Goal: Task Accomplishment & Management: Complete application form

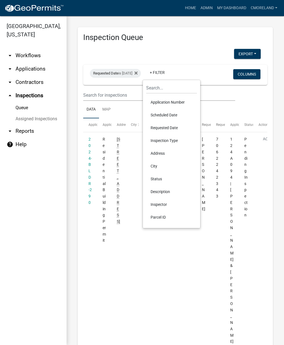
click at [166, 204] on li "Inspector" at bounding box center [171, 204] width 51 height 13
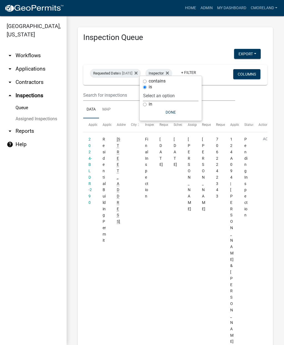
click at [196, 91] on select "Select an option None [PERSON_NAME] [PERSON_NAME] [PERSON_NAME] Quistan [PERSON…" at bounding box center [171, 95] width 56 height 11
select select "a0ea4169-8540-4a2c-b9f4-cf4c1ffdeb95"
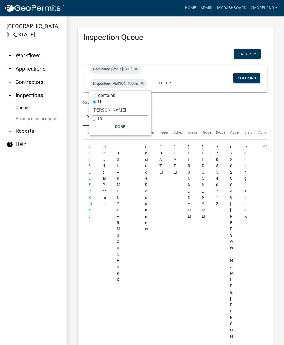
click at [135, 127] on button "Done" at bounding box center [121, 127] width 56 height 10
click at [138, 69] on fa-icon at bounding box center [134, 69] width 5 height 9
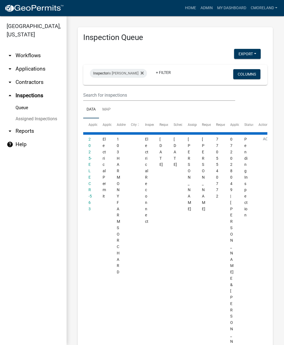
select select "2: 50"
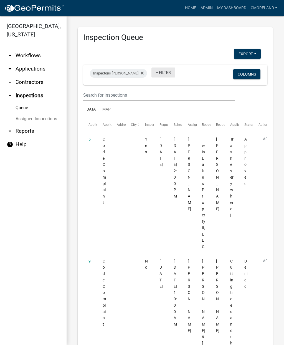
click at [166, 74] on link "+ Filter" at bounding box center [164, 72] width 24 height 10
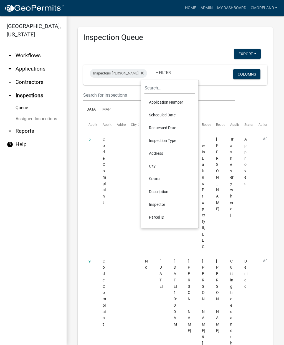
click at [160, 114] on li "Scheduled Date" at bounding box center [170, 115] width 51 height 13
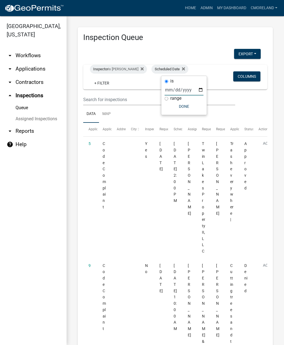
click at [177, 87] on input "date" at bounding box center [184, 89] width 39 height 11
type input "2025-10-09"
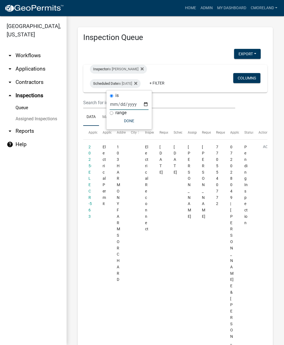
click at [124, 120] on button "Done" at bounding box center [129, 121] width 39 height 10
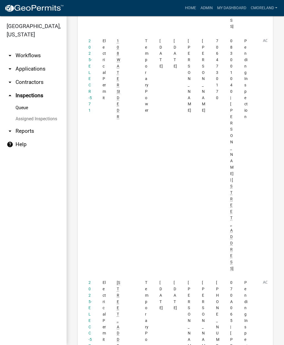
scroll to position [430, 0]
click at [90, 280] on link "2025-ELECC-572" at bounding box center [90, 317] width 3 height 74
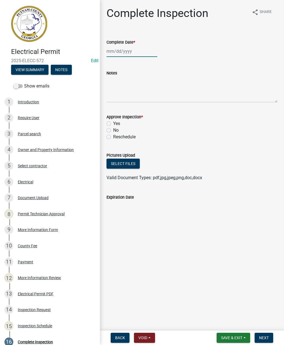
click at [120, 52] on div at bounding box center [132, 51] width 51 height 11
select select "10"
select select "2025"
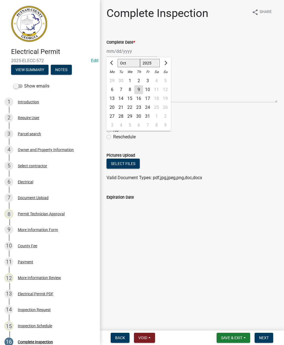
click at [139, 93] on div "9" at bounding box center [138, 89] width 9 height 9
type input "[DATE]"
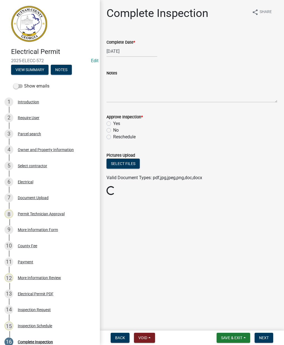
click at [113, 122] on label "Yes" at bounding box center [116, 123] width 7 height 7
click at [113, 122] on input "Yes" at bounding box center [115, 122] width 4 height 4
radio input "true"
click at [267, 340] on span "Next" at bounding box center [264, 337] width 10 height 4
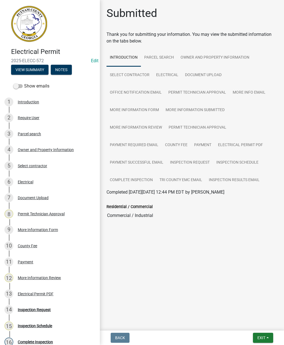
click at [261, 336] on span "Exit" at bounding box center [262, 337] width 8 height 4
click at [243, 325] on button "Save & Exit" at bounding box center [251, 322] width 44 height 13
